Goal: Task Accomplishment & Management: Manage account settings

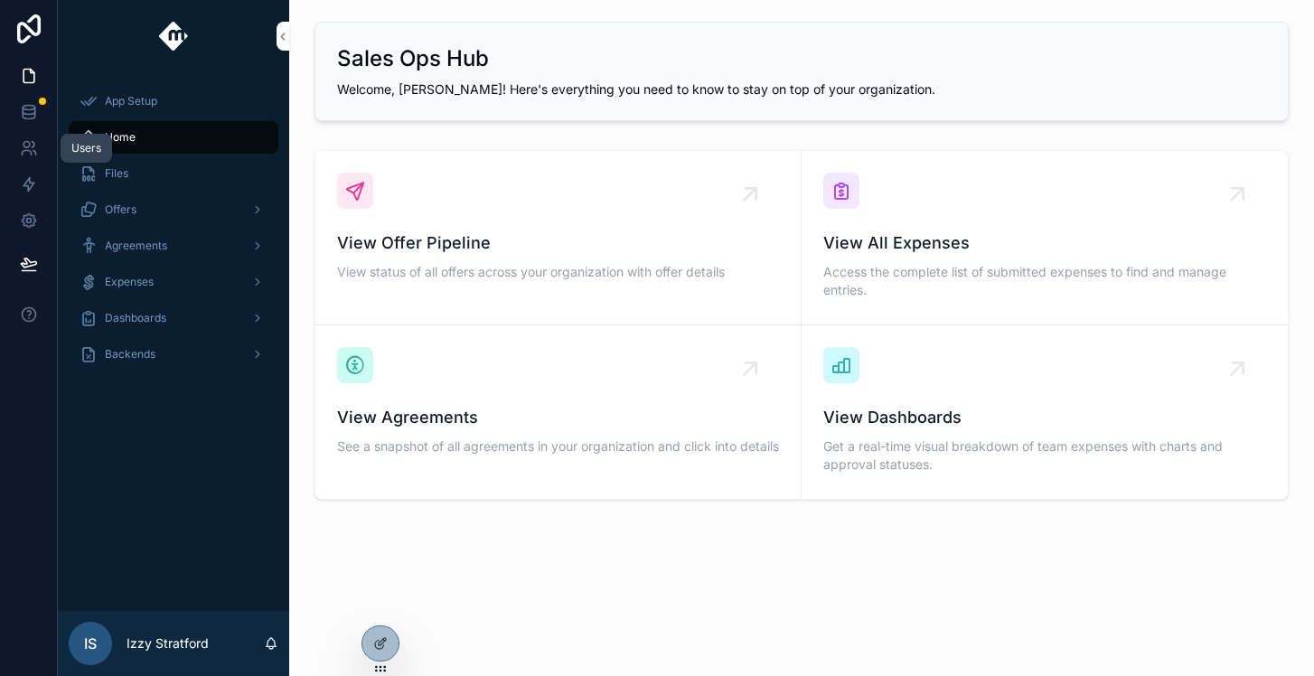
click at [16, 155] on link at bounding box center [28, 148] width 57 height 36
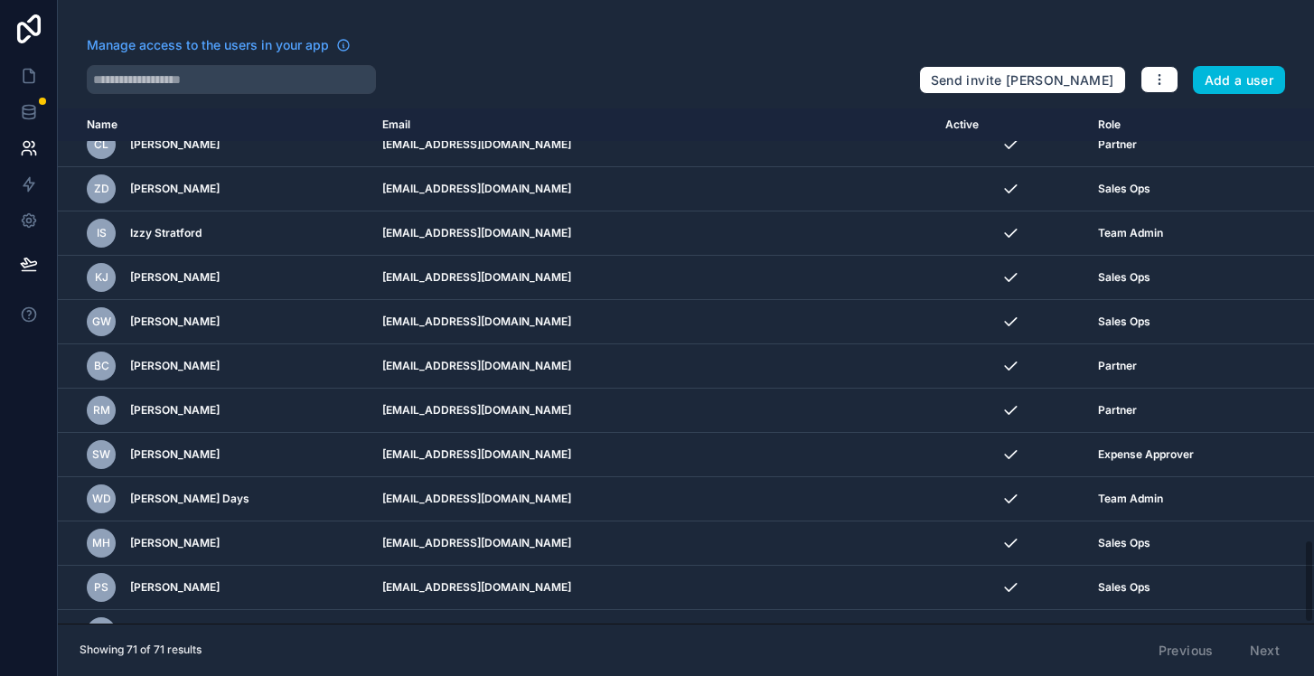
scroll to position [2660, 0]
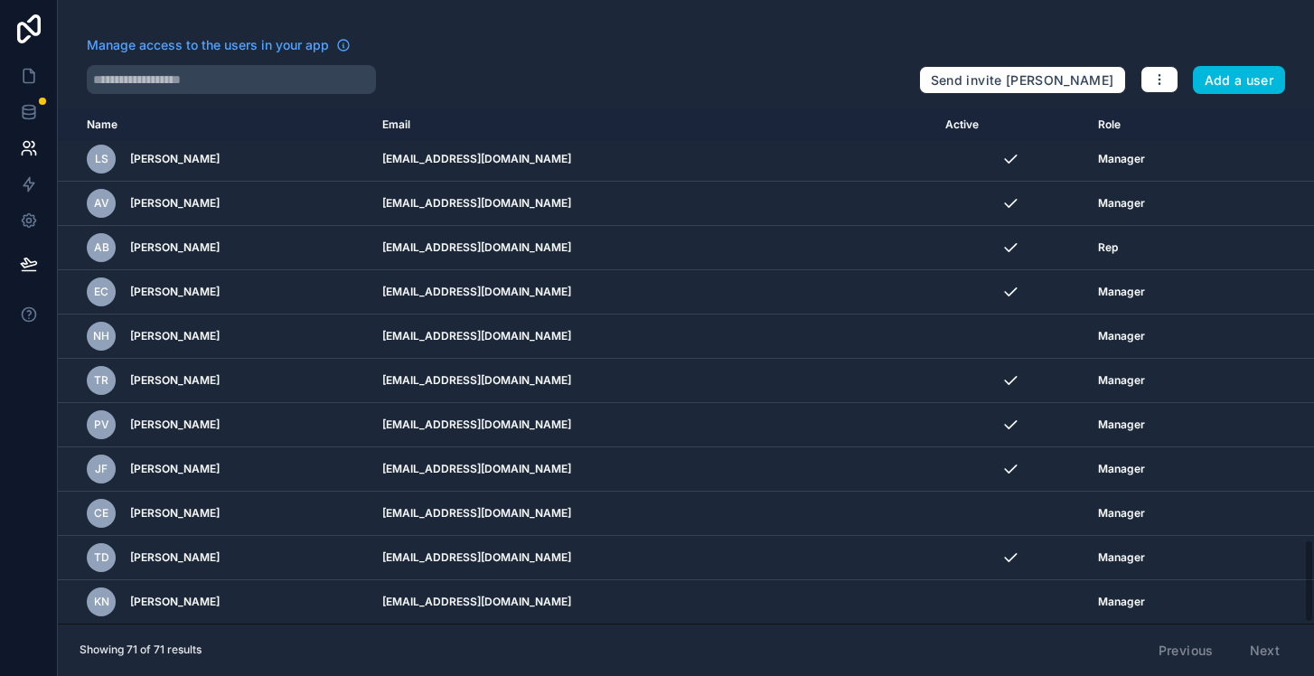
click at [265, 505] on div "CE [PERSON_NAME]" at bounding box center [224, 513] width 274 height 29
click at [208, 508] on span "[PERSON_NAME]" at bounding box center [174, 513] width 89 height 14
click at [0, 0] on icon "scrollable content" at bounding box center [0, 0] width 0 height 0
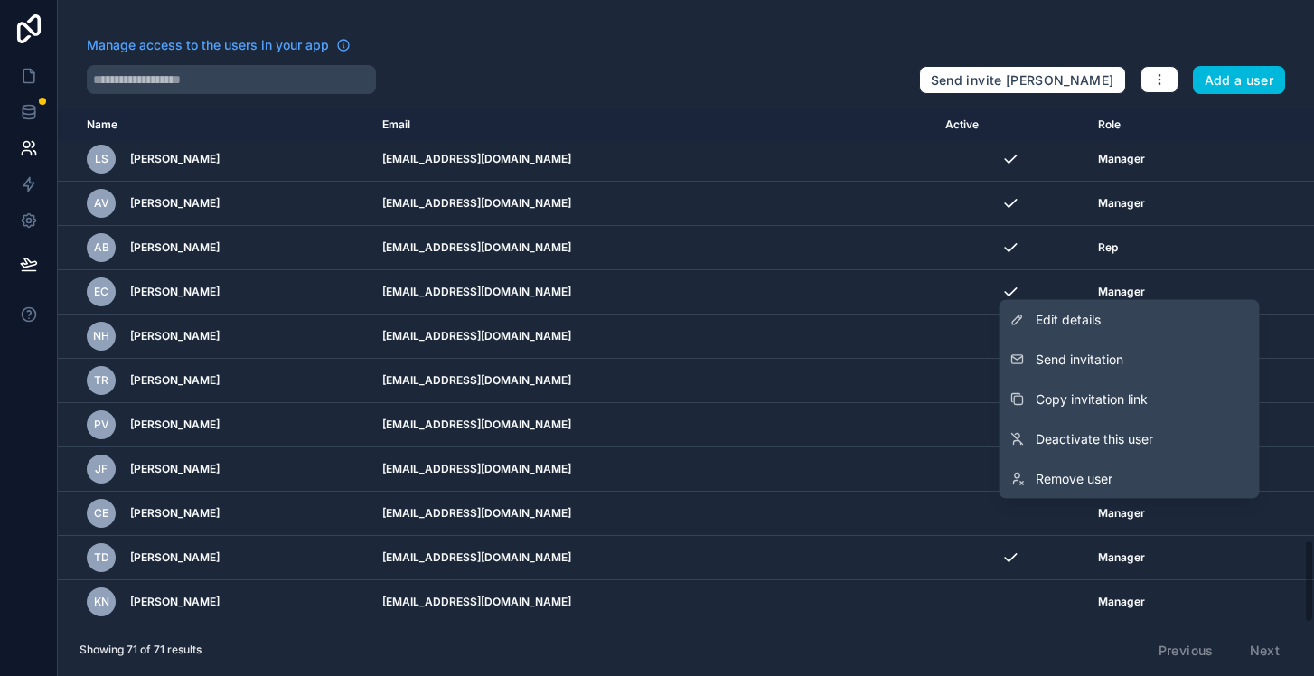
click at [1112, 365] on span "Send invitation" at bounding box center [1079, 360] width 88 height 18
